Goal: Communication & Community: Answer question/provide support

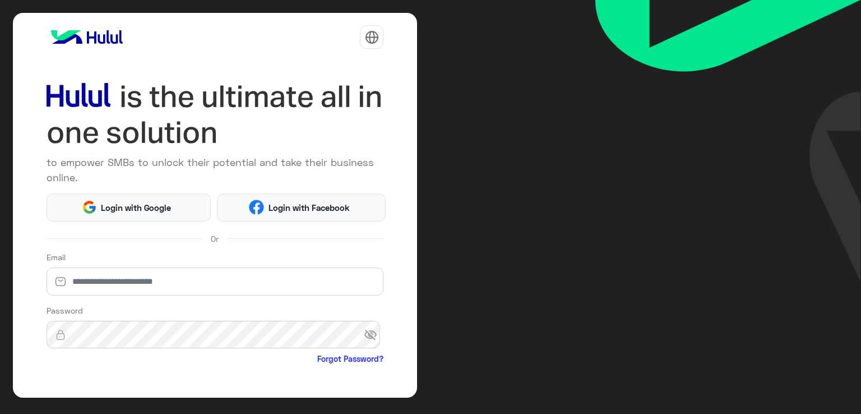
scroll to position [92, 0]
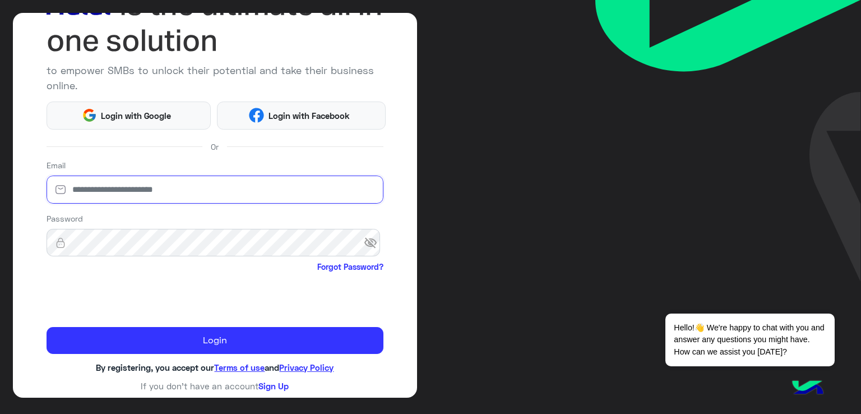
click at [137, 193] on input "email" at bounding box center [216, 190] width 338 height 28
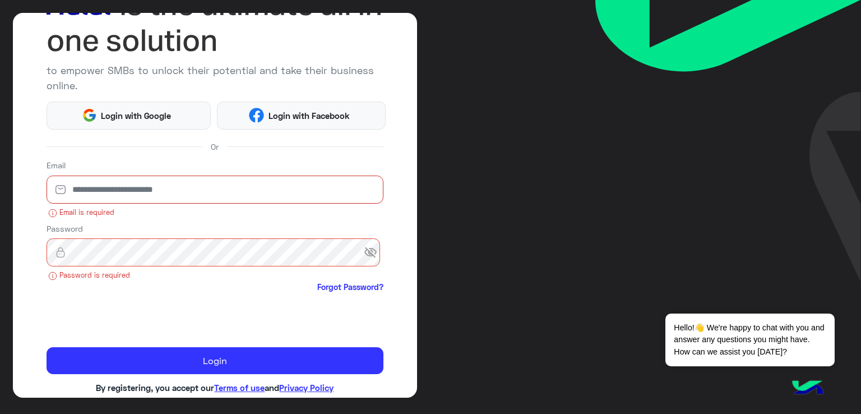
click at [90, 188] on input "email" at bounding box center [216, 190] width 338 height 28
drag, startPoint x: 90, startPoint y: 188, endPoint x: 250, endPoint y: 210, distance: 161.9
click at [251, 210] on small "Email is required" at bounding box center [216, 212] width 338 height 11
click at [182, 186] on input "email" at bounding box center [216, 190] width 338 height 28
click at [365, 254] on span "visibility_off" at bounding box center [374, 252] width 20 height 20
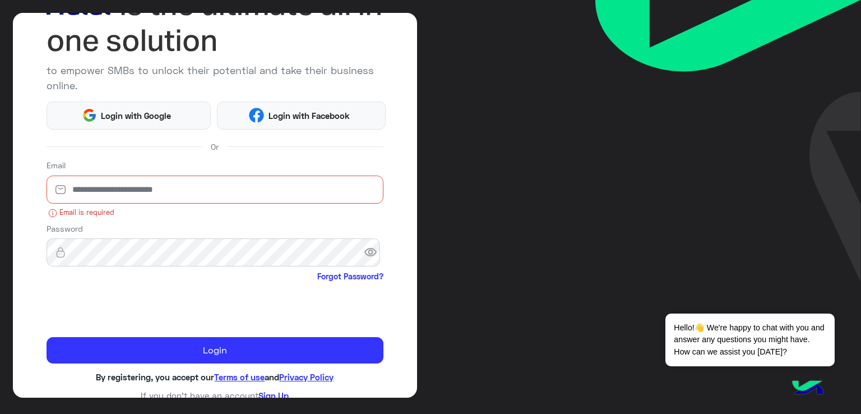
click at [370, 251] on span "visibility" at bounding box center [374, 252] width 20 height 20
click at [200, 186] on input "email" at bounding box center [216, 190] width 338 height 28
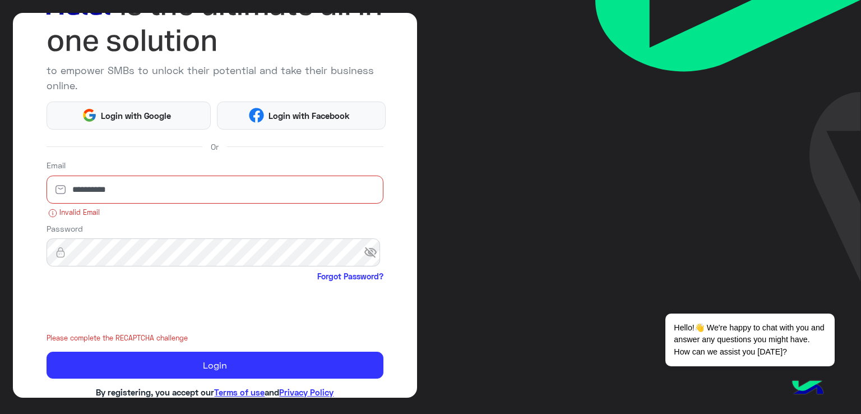
click at [200, 186] on input "**********" at bounding box center [216, 190] width 338 height 28
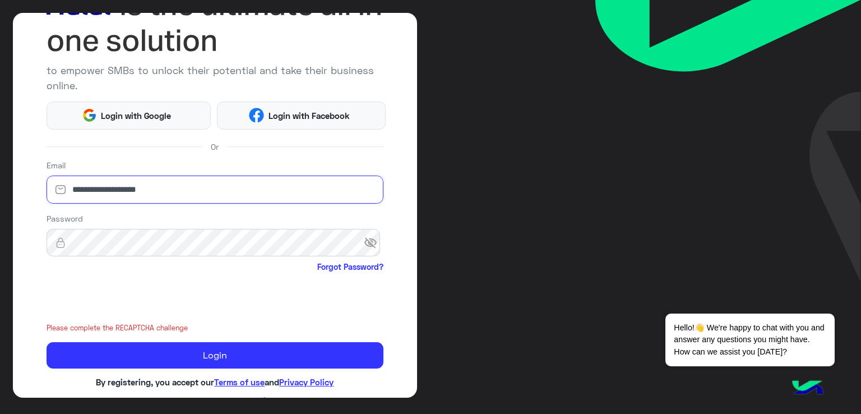
type input "**********"
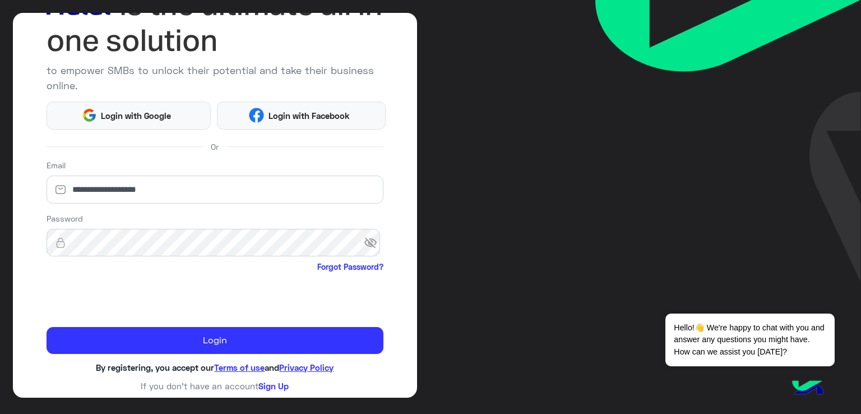
click at [182, 353] on div "**********" at bounding box center [215, 205] width 405 height 385
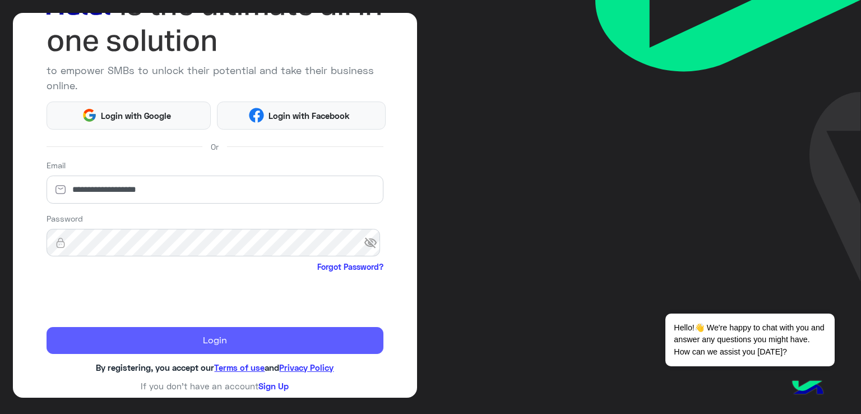
click at [190, 342] on button "Login" at bounding box center [216, 340] width 338 height 27
click at [264, 333] on button "Login" at bounding box center [216, 340] width 338 height 27
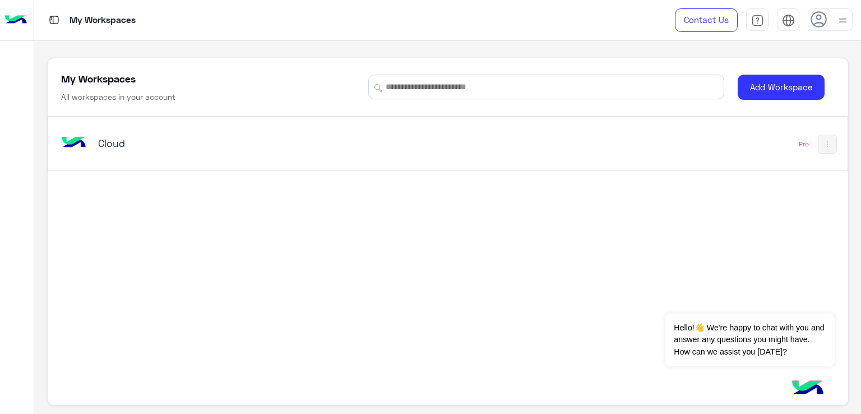
click at [569, 139] on div "Cloud Pro" at bounding box center [448, 143] width 800 height 53
click at [114, 144] on div "My Workspaces Contact Us Help Center عربي English My Workspaces All workspaces …" at bounding box center [447, 207] width 827 height 414
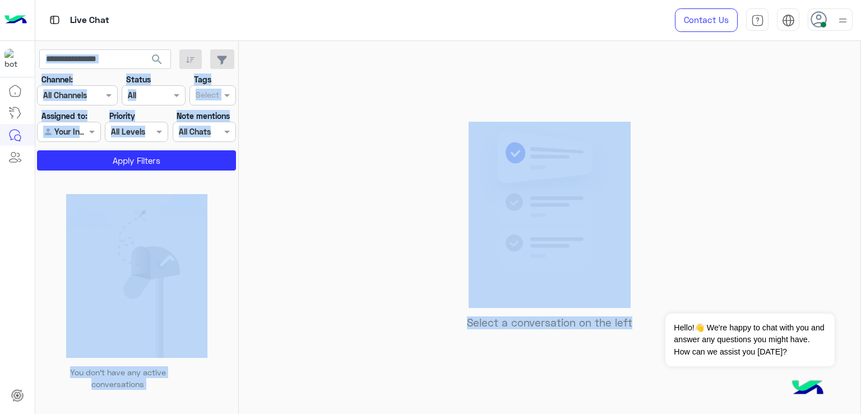
click at [324, 209] on div "Select a conversation on the left" at bounding box center [550, 229] width 622 height 377
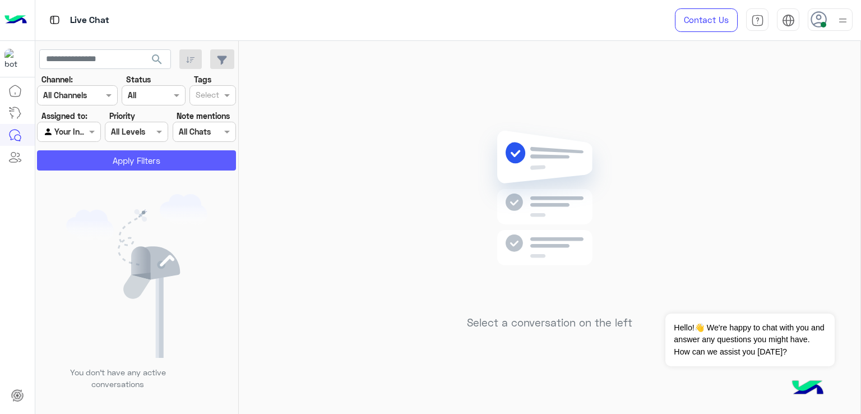
click at [113, 155] on button "Apply Filters" at bounding box center [136, 160] width 199 height 20
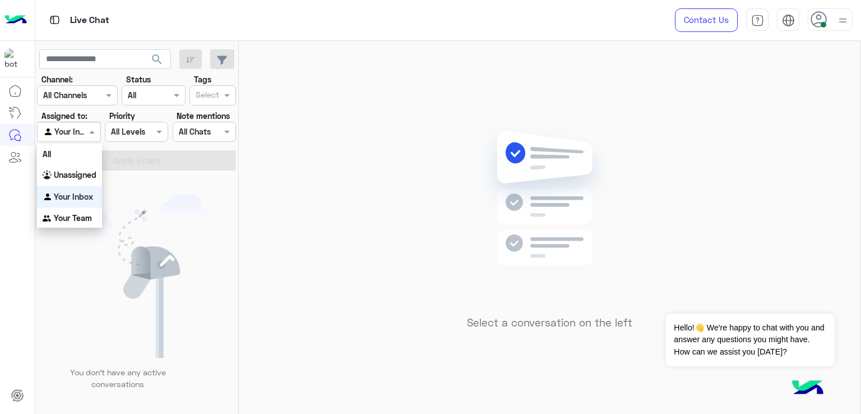
click at [93, 131] on span at bounding box center [93, 132] width 14 height 12
click at [87, 196] on b "Your Inbox" at bounding box center [73, 197] width 39 height 10
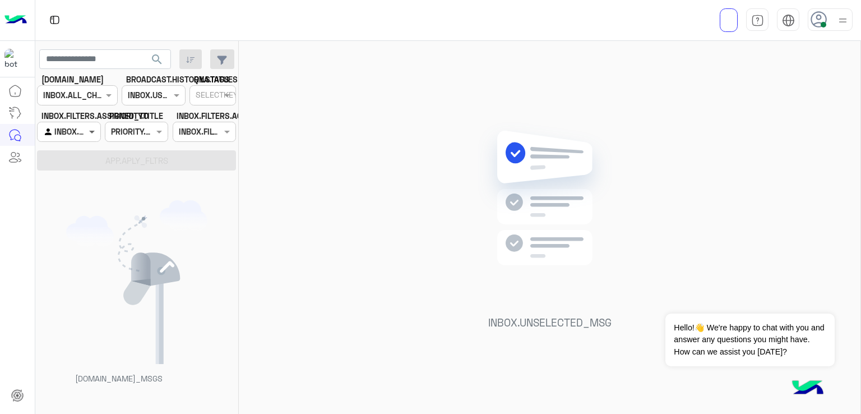
click at [89, 131] on span at bounding box center [93, 132] width 14 height 12
click at [116, 244] on img at bounding box center [136, 282] width 141 height 164
click at [96, 131] on span at bounding box center [93, 132] width 14 height 12
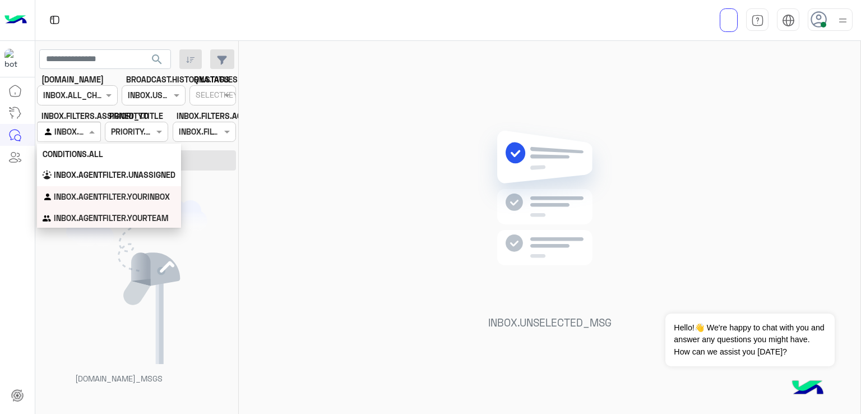
click at [94, 284] on img at bounding box center [136, 282] width 141 height 164
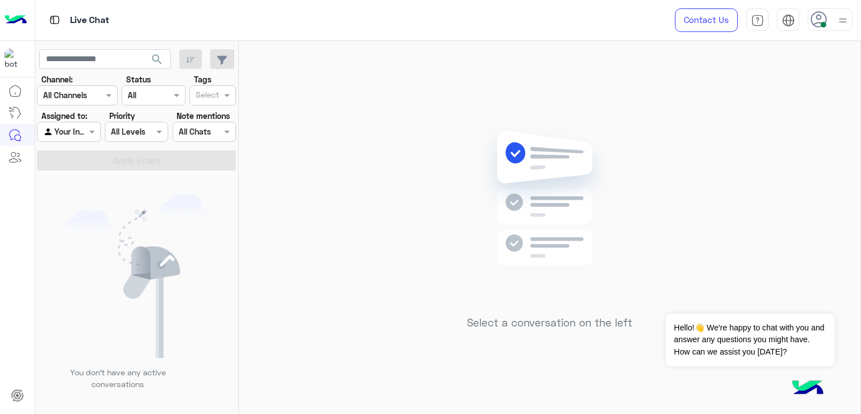
drag, startPoint x: 91, startPoint y: 135, endPoint x: 91, endPoint y: 142, distance: 7.3
click at [91, 137] on span at bounding box center [93, 132] width 14 height 12
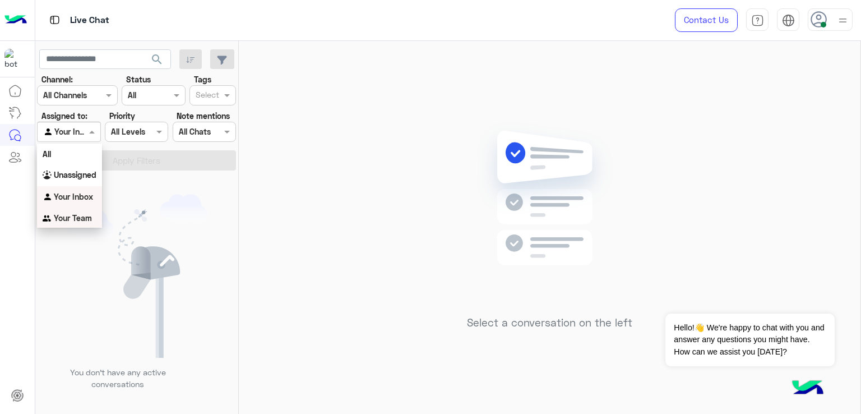
click at [85, 217] on b "Your Team" at bounding box center [73, 218] width 38 height 10
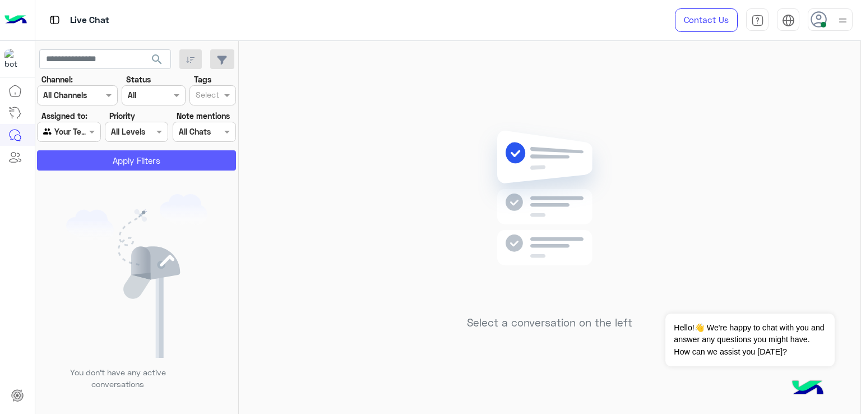
click at [125, 164] on button "Apply Filters" at bounding box center [136, 160] width 199 height 20
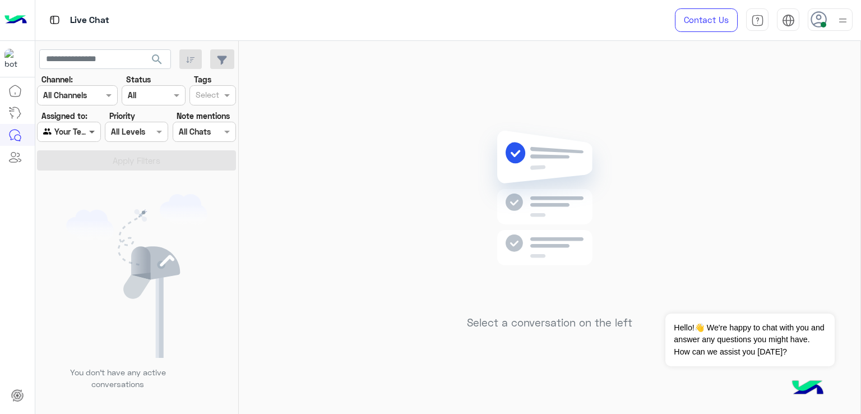
click at [94, 132] on span at bounding box center [93, 132] width 14 height 12
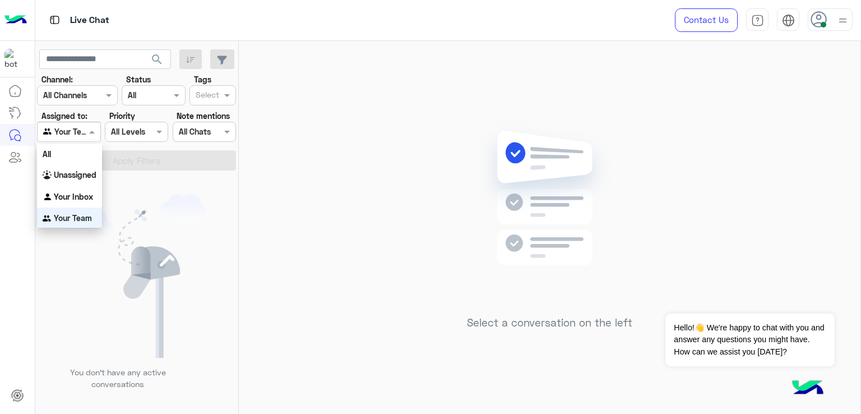
scroll to position [1, 0]
click at [91, 176] on b "Unassigned" at bounding box center [75, 174] width 43 height 10
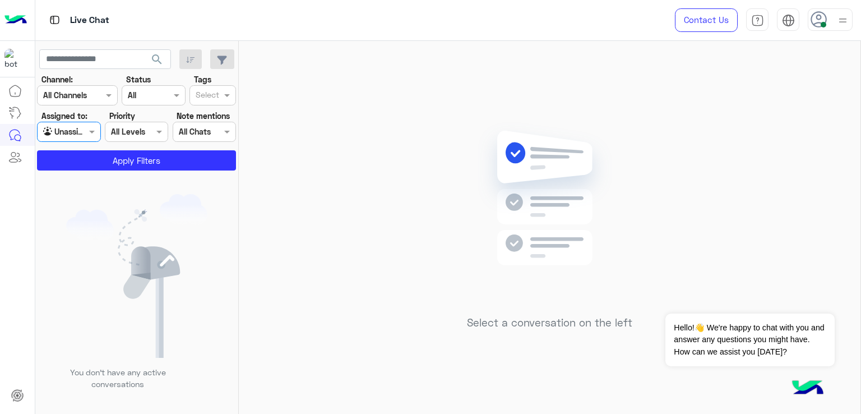
click at [204, 99] on input "text" at bounding box center [208, 96] width 24 height 12
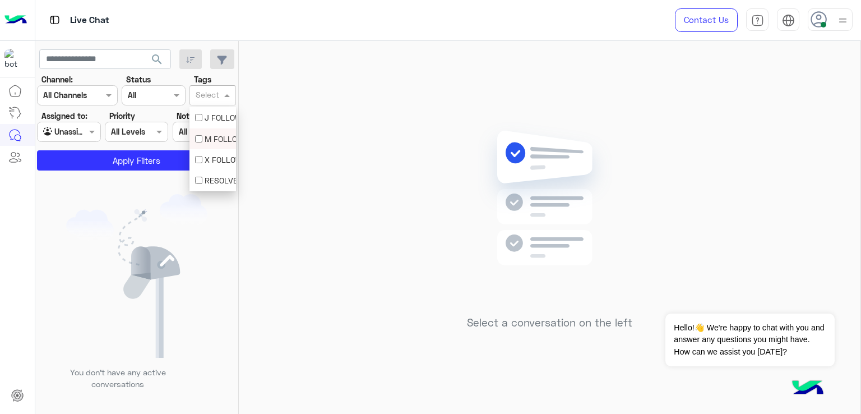
click at [202, 144] on div "M FOLLOW UP" at bounding box center [212, 139] width 35 height 12
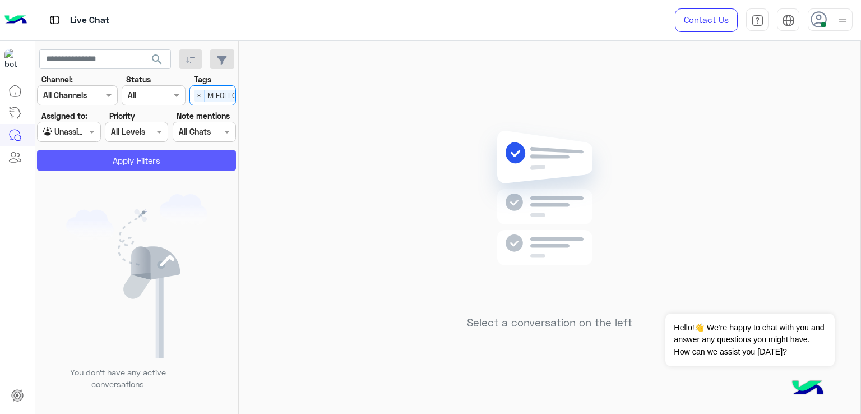
click at [177, 162] on button "Apply Filters" at bounding box center [136, 160] width 199 height 20
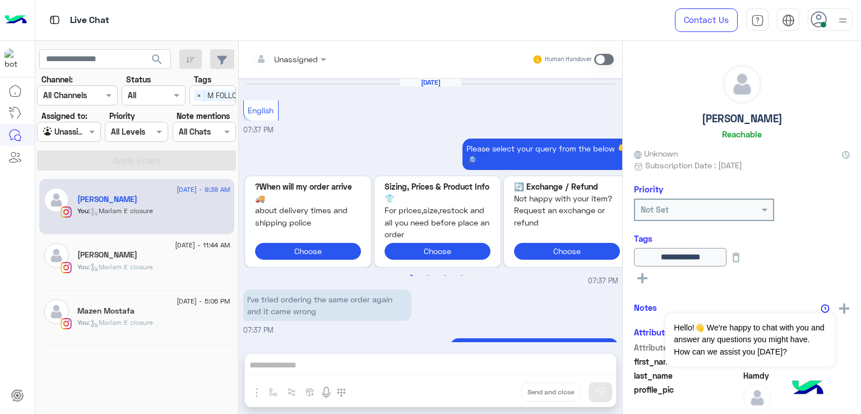
scroll to position [1041, 0]
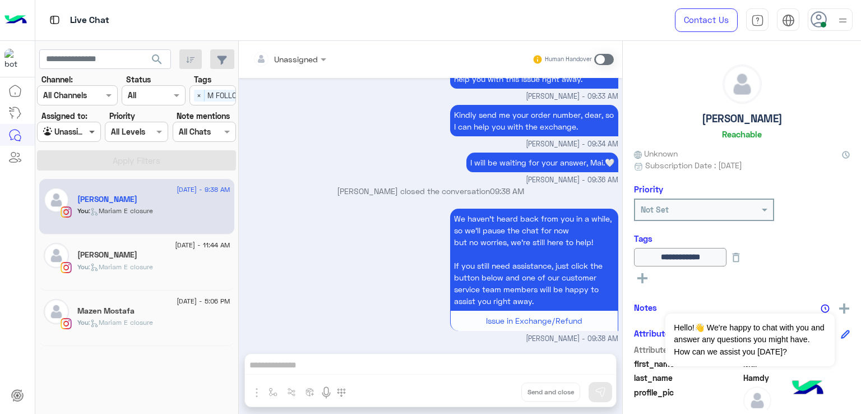
click at [87, 131] on span at bounding box center [93, 132] width 14 height 12
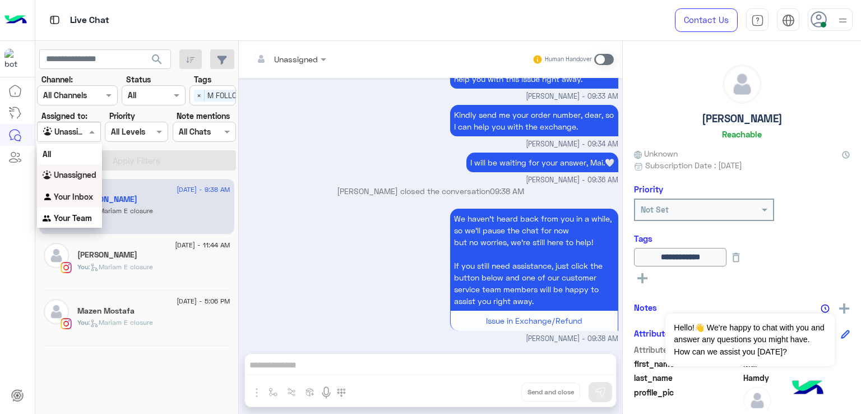
click at [93, 199] on div "Your Inbox" at bounding box center [69, 197] width 65 height 22
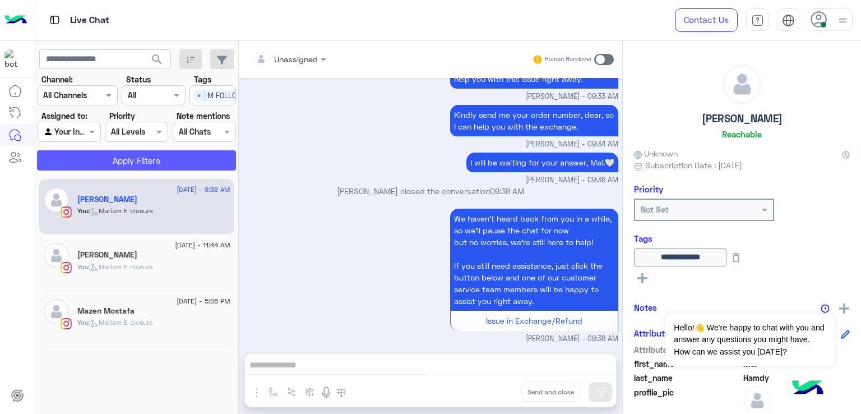
click at [144, 162] on button "Apply Filters" at bounding box center [136, 160] width 199 height 20
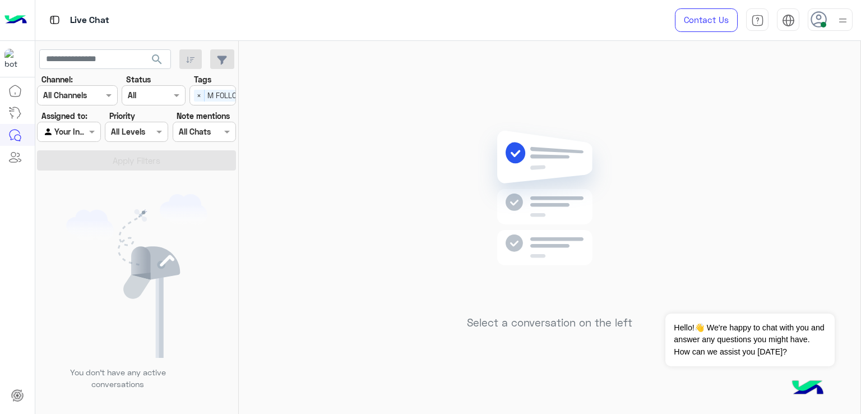
click at [199, 92] on span "×" at bounding box center [199, 96] width 11 height 12
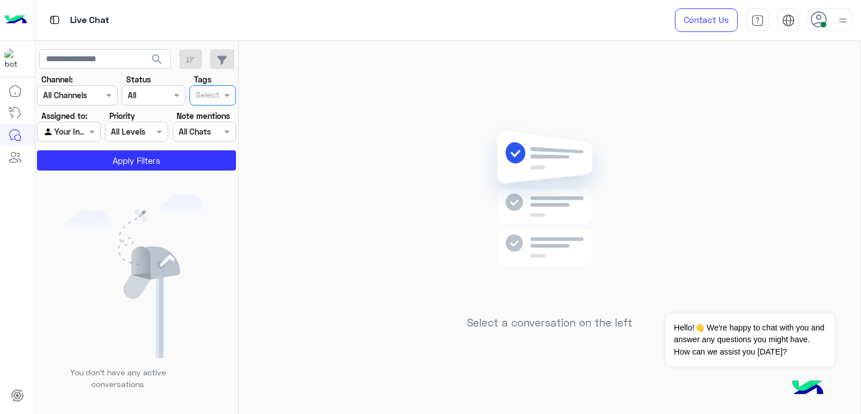
scroll to position [0, 0]
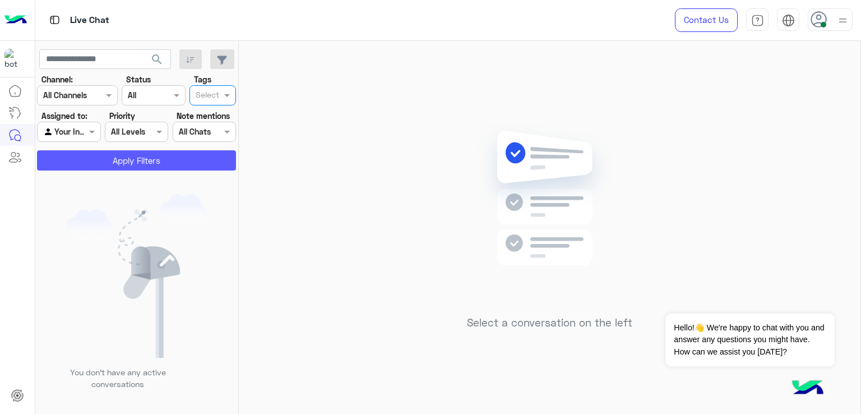
click at [182, 158] on button "Apply Filters" at bounding box center [136, 160] width 199 height 20
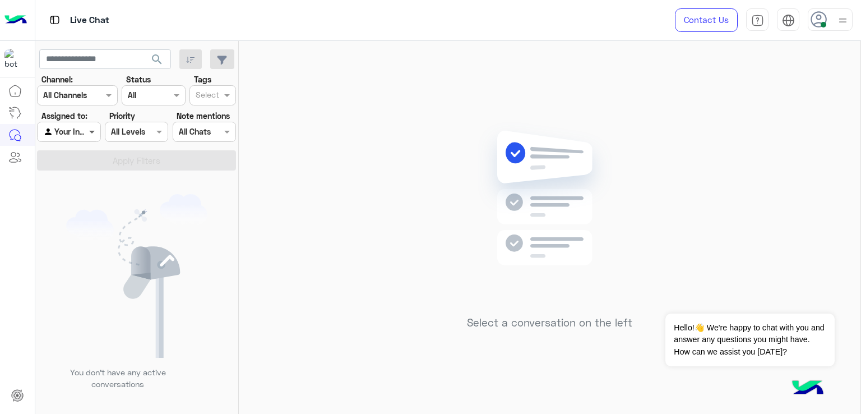
click at [91, 128] on span at bounding box center [93, 132] width 14 height 12
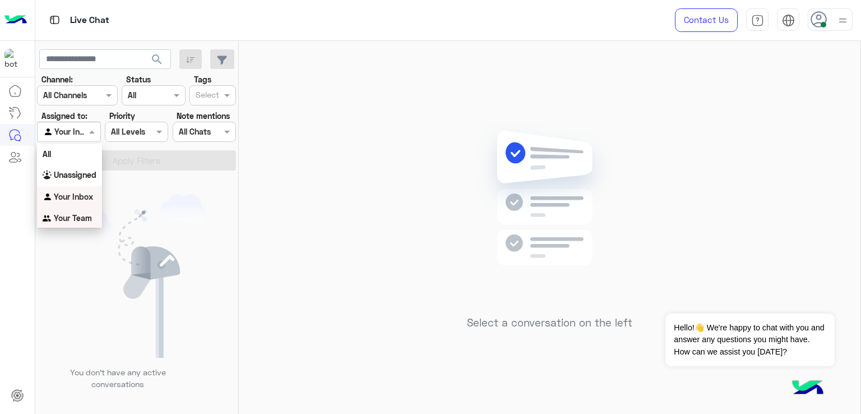
drag, startPoint x: 91, startPoint y: 221, endPoint x: 148, endPoint y: 184, distance: 67.7
click at [91, 220] on b "Your Team" at bounding box center [73, 218] width 38 height 10
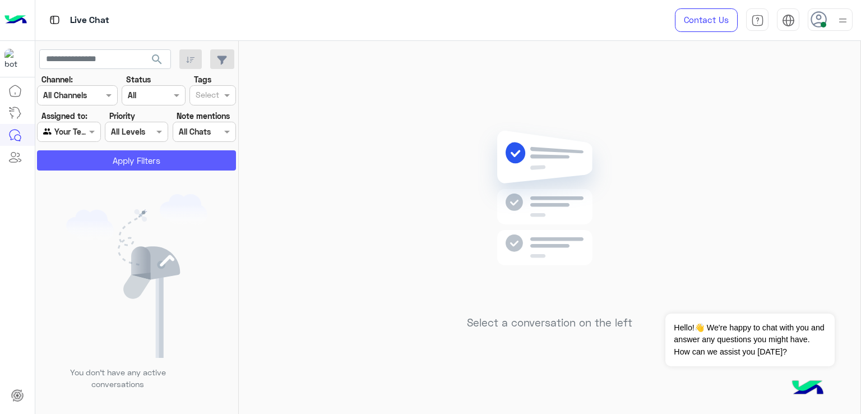
click at [146, 165] on button "Apply Filters" at bounding box center [136, 160] width 199 height 20
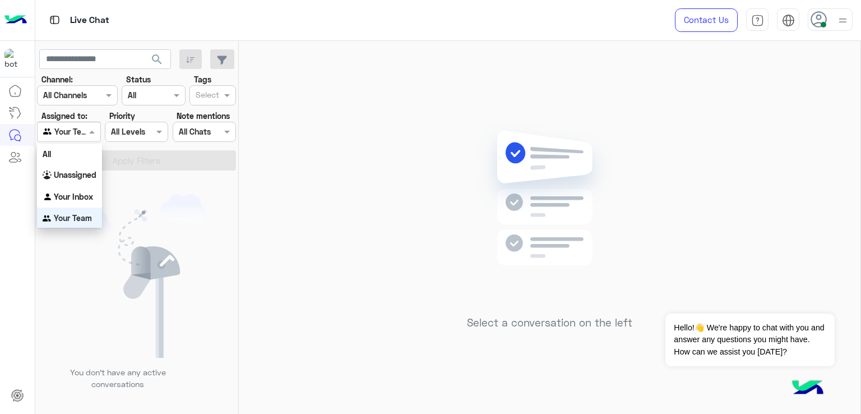
click at [93, 133] on span at bounding box center [93, 132] width 14 height 12
click at [77, 194] on b "Your Inbox" at bounding box center [73, 196] width 39 height 10
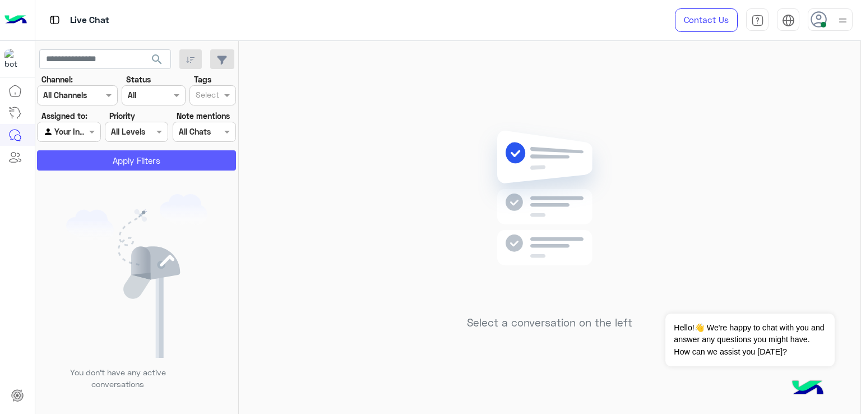
click at [137, 165] on button "Apply Filters" at bounding box center [136, 160] width 199 height 20
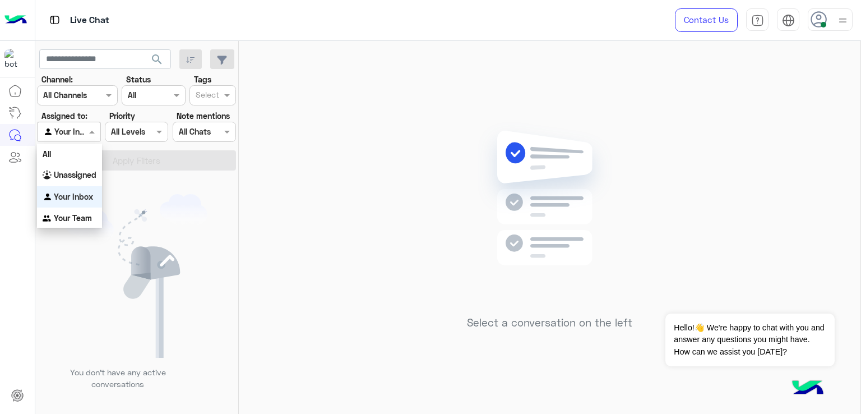
click at [84, 132] on div at bounding box center [69, 131] width 62 height 13
click at [91, 179] on div "Unassigned" at bounding box center [69, 175] width 65 height 22
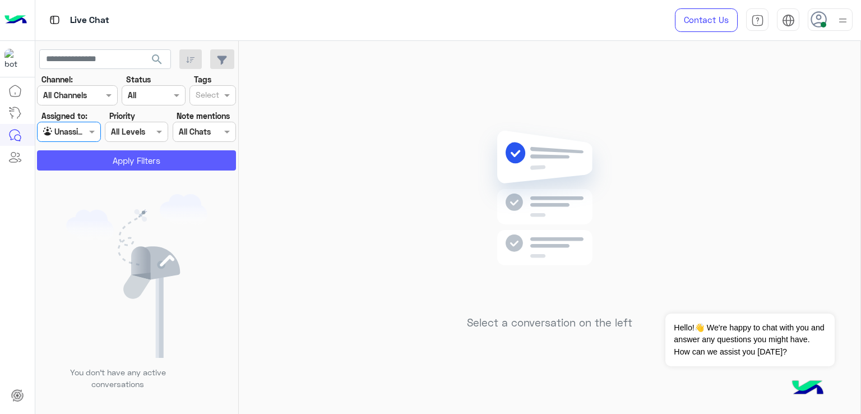
click at [120, 162] on button "Apply Filters" at bounding box center [136, 160] width 199 height 20
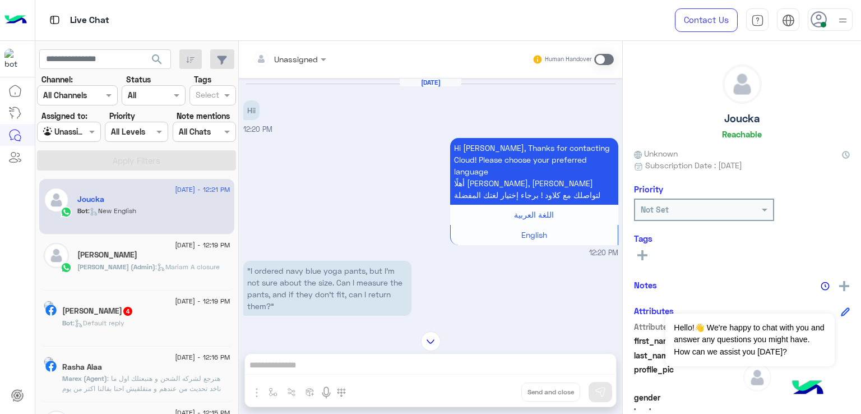
click at [179, 265] on span ": Mariam A closure" at bounding box center [187, 266] width 64 height 8
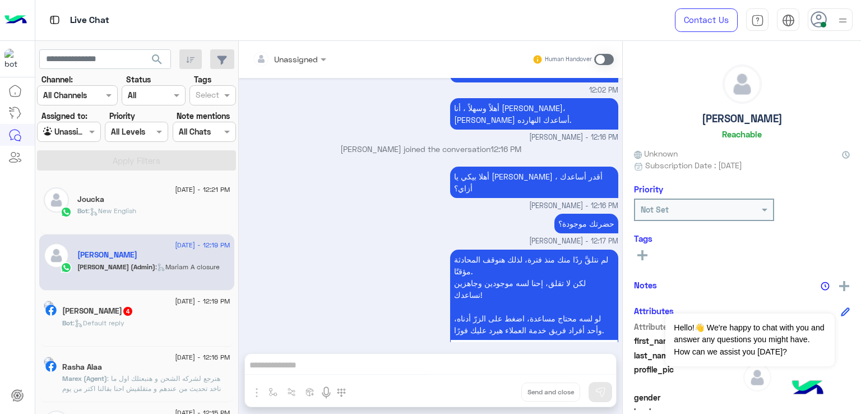
scroll to position [958, 0]
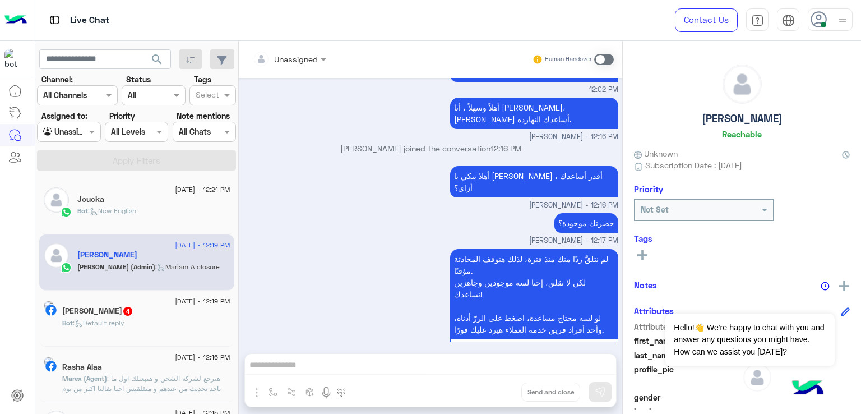
click at [640, 253] on icon at bounding box center [643, 255] width 10 height 10
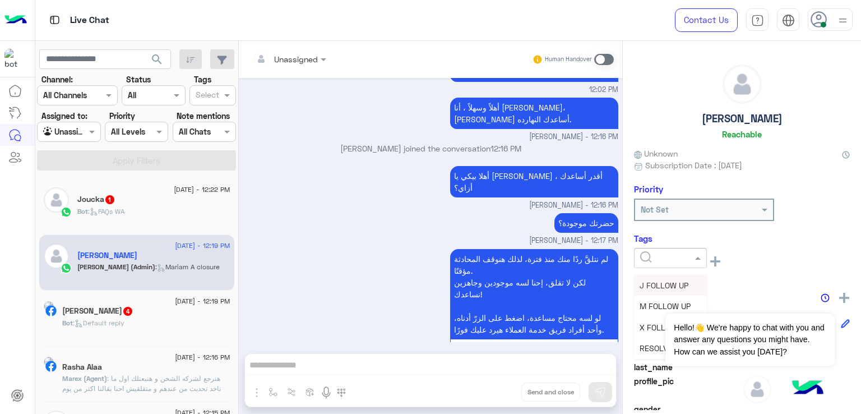
drag, startPoint x: 662, startPoint y: 256, endPoint x: 670, endPoint y: 281, distance: 25.9
click at [663, 256] on input "text" at bounding box center [657, 258] width 34 height 12
click at [660, 307] on span "M FOLLOW UP" at bounding box center [665, 306] width 51 height 10
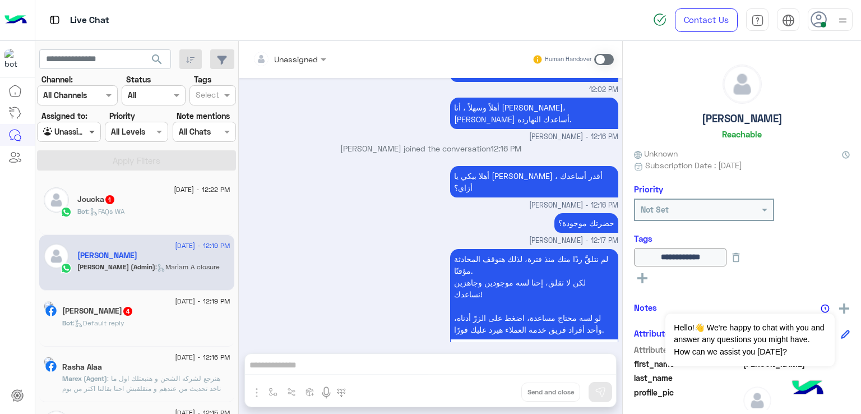
click at [90, 131] on span at bounding box center [93, 132] width 14 height 12
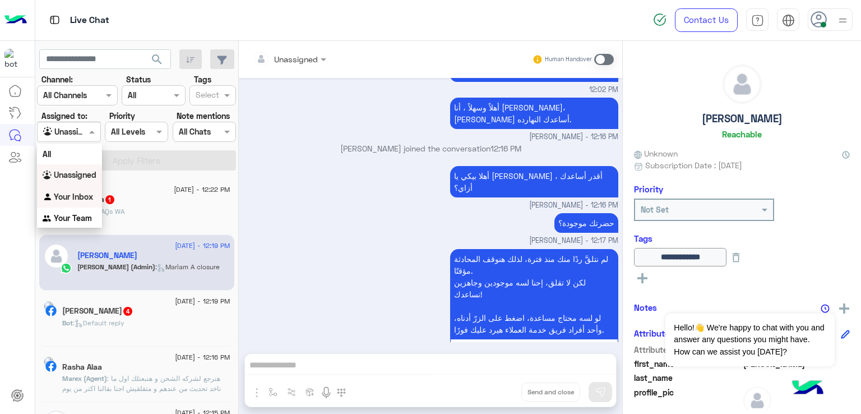
click at [75, 202] on div "Your Inbox" at bounding box center [69, 197] width 65 height 22
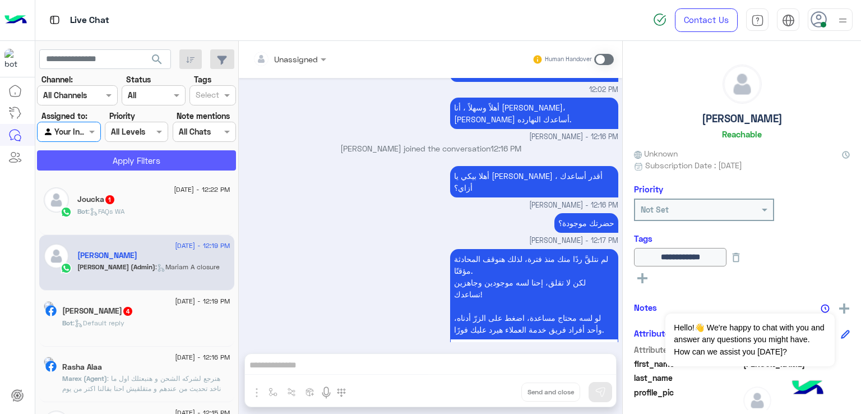
click at [155, 162] on button "Apply Filters" at bounding box center [136, 160] width 199 height 20
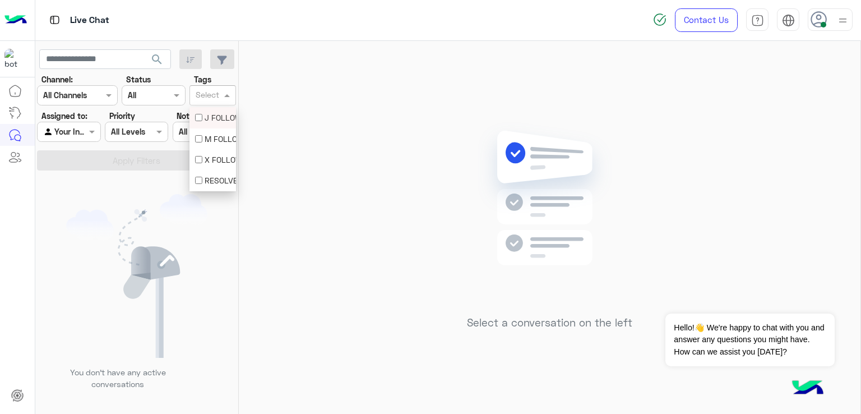
click at [209, 99] on input "text" at bounding box center [208, 96] width 24 height 12
click at [206, 139] on div "M FOLLOW UP" at bounding box center [212, 139] width 35 height 12
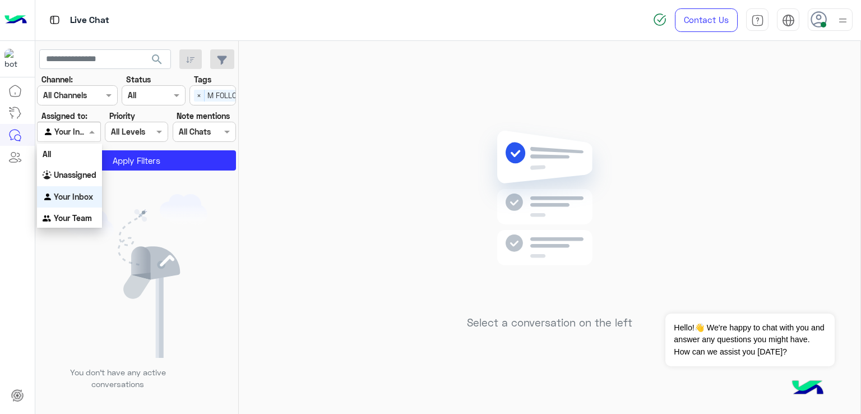
drag, startPoint x: 83, startPoint y: 135, endPoint x: 93, endPoint y: 156, distance: 22.8
click at [84, 135] on div at bounding box center [69, 131] width 62 height 13
click at [85, 176] on b "Unassigned" at bounding box center [75, 175] width 43 height 10
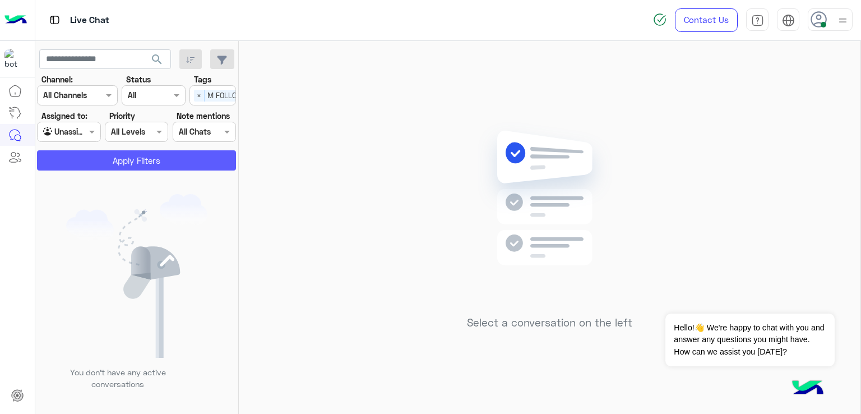
click at [127, 162] on button "Apply Filters" at bounding box center [136, 160] width 199 height 20
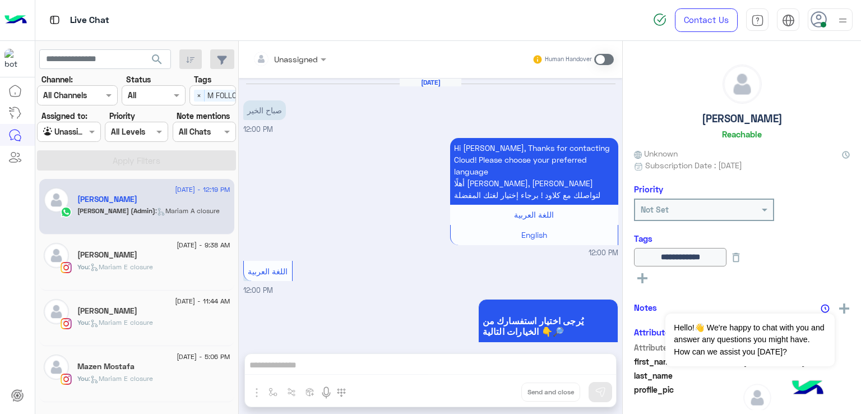
scroll to position [960, 0]
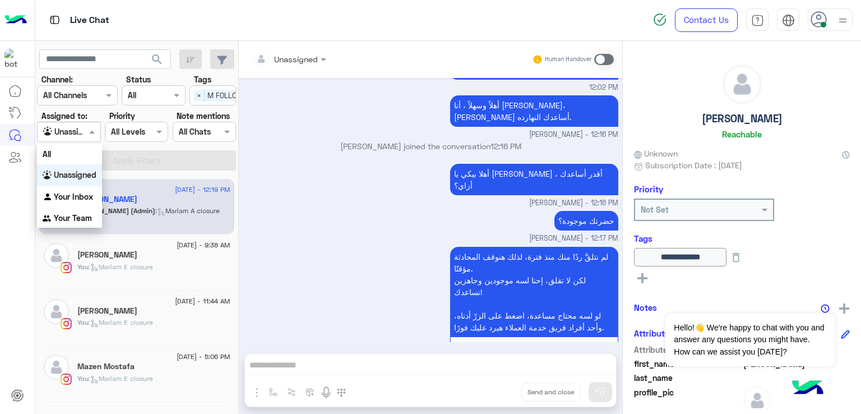
drag, startPoint x: 77, startPoint y: 131, endPoint x: 84, endPoint y: 163, distance: 32.7
click at [76, 131] on div at bounding box center [69, 131] width 62 height 13
click at [85, 191] on div "Your Inbox" at bounding box center [69, 197] width 65 height 22
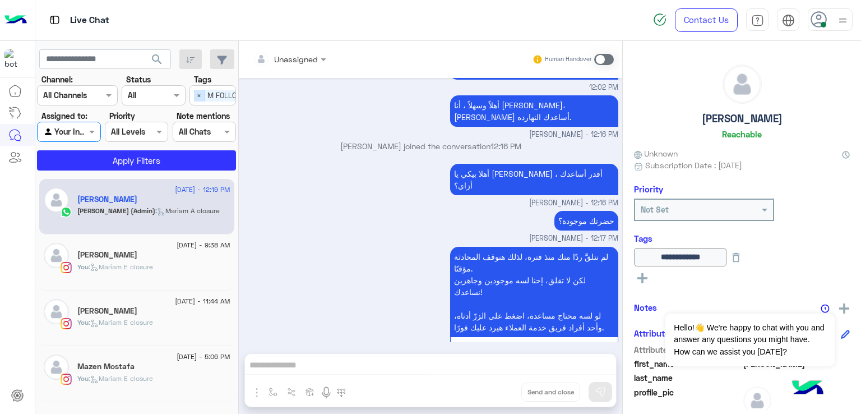
click at [199, 90] on span "×" at bounding box center [199, 96] width 11 height 12
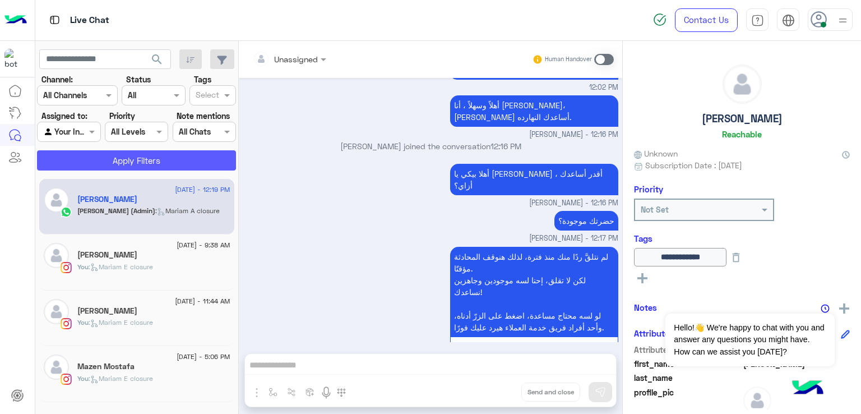
click at [191, 155] on button "Apply Filters" at bounding box center [136, 160] width 199 height 20
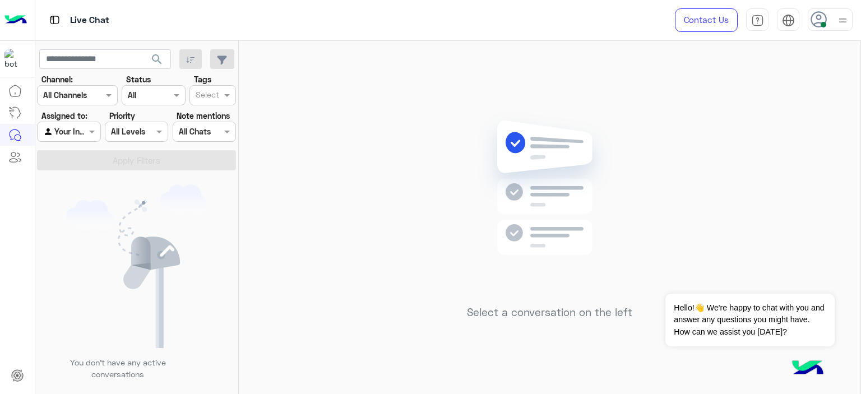
click at [244, 63] on div "Select a conversation on the left" at bounding box center [550, 220] width 622 height 358
